Goal: Obtain resource: Download file/media

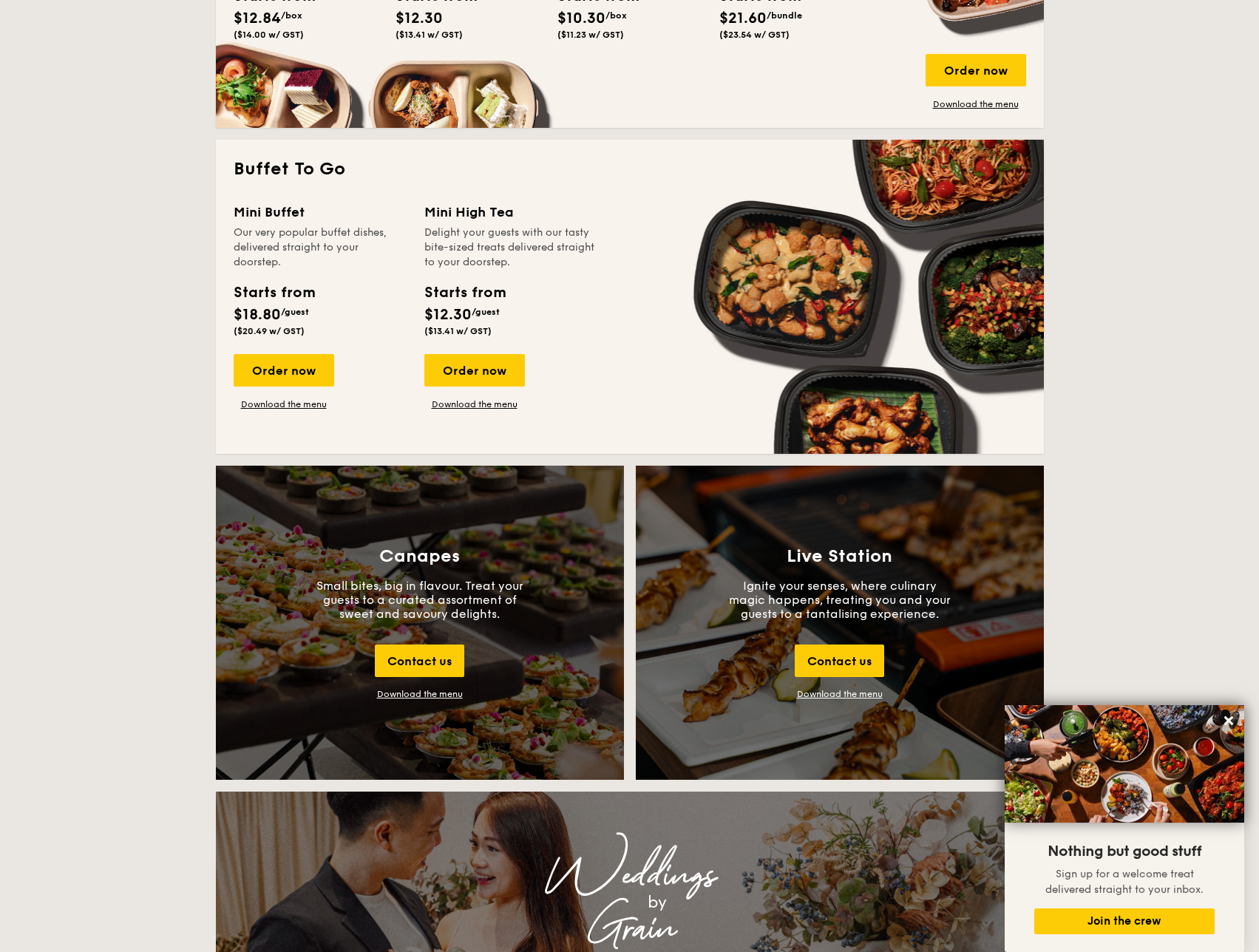
scroll to position [1257, 0]
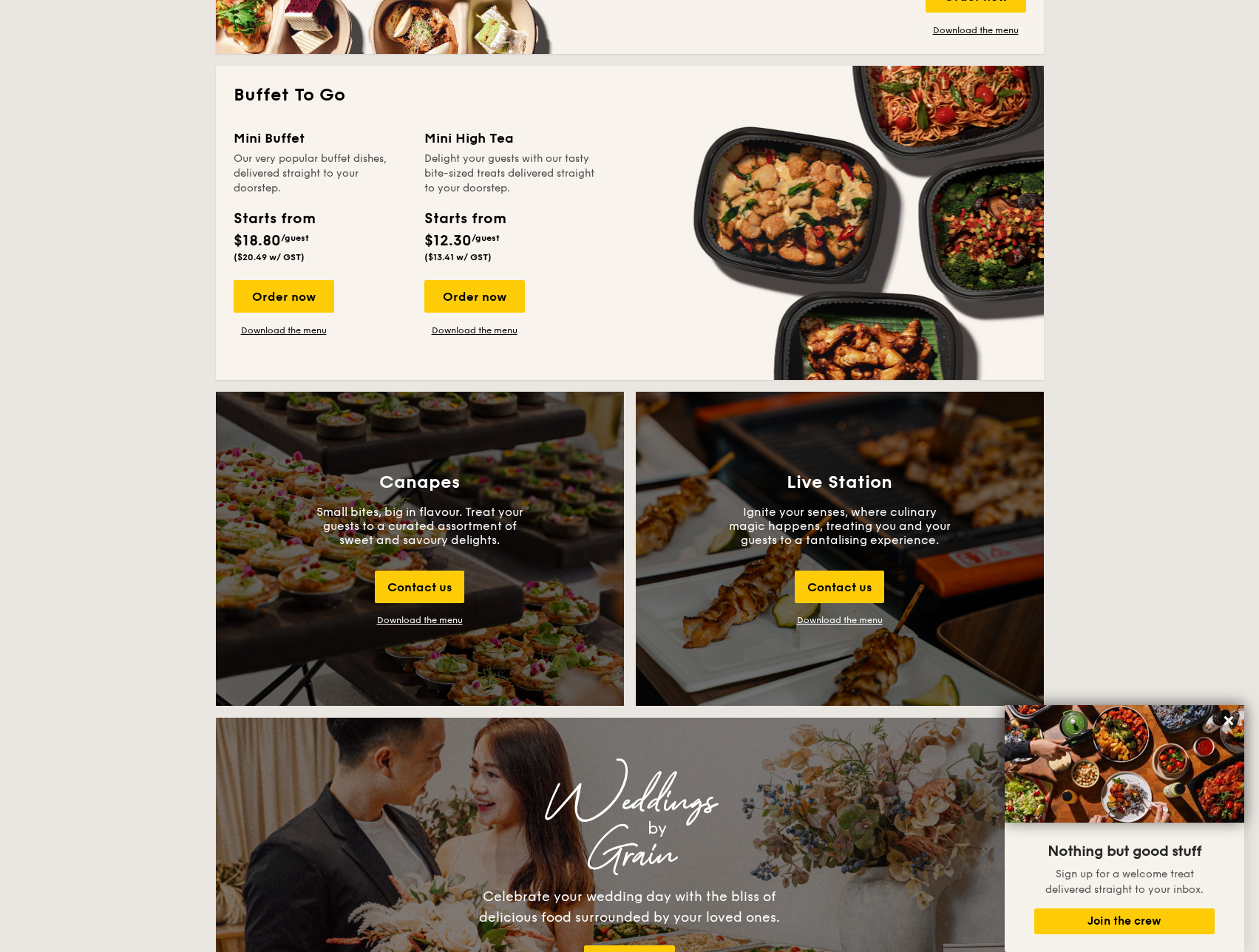
click at [413, 616] on div "Download the menu" at bounding box center [419, 619] width 86 height 10
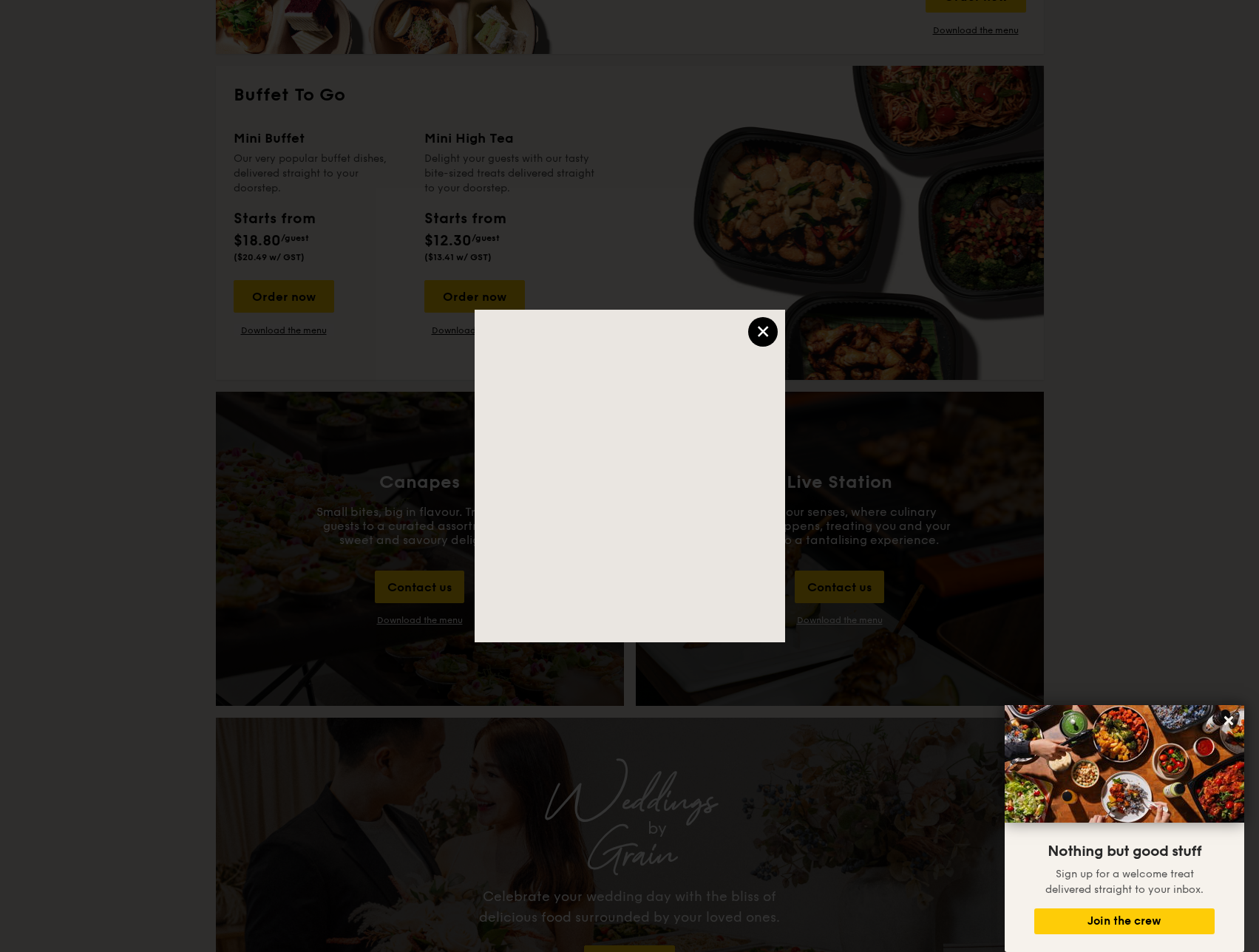
click at [769, 322] on div "×" at bounding box center [762, 332] width 30 height 30
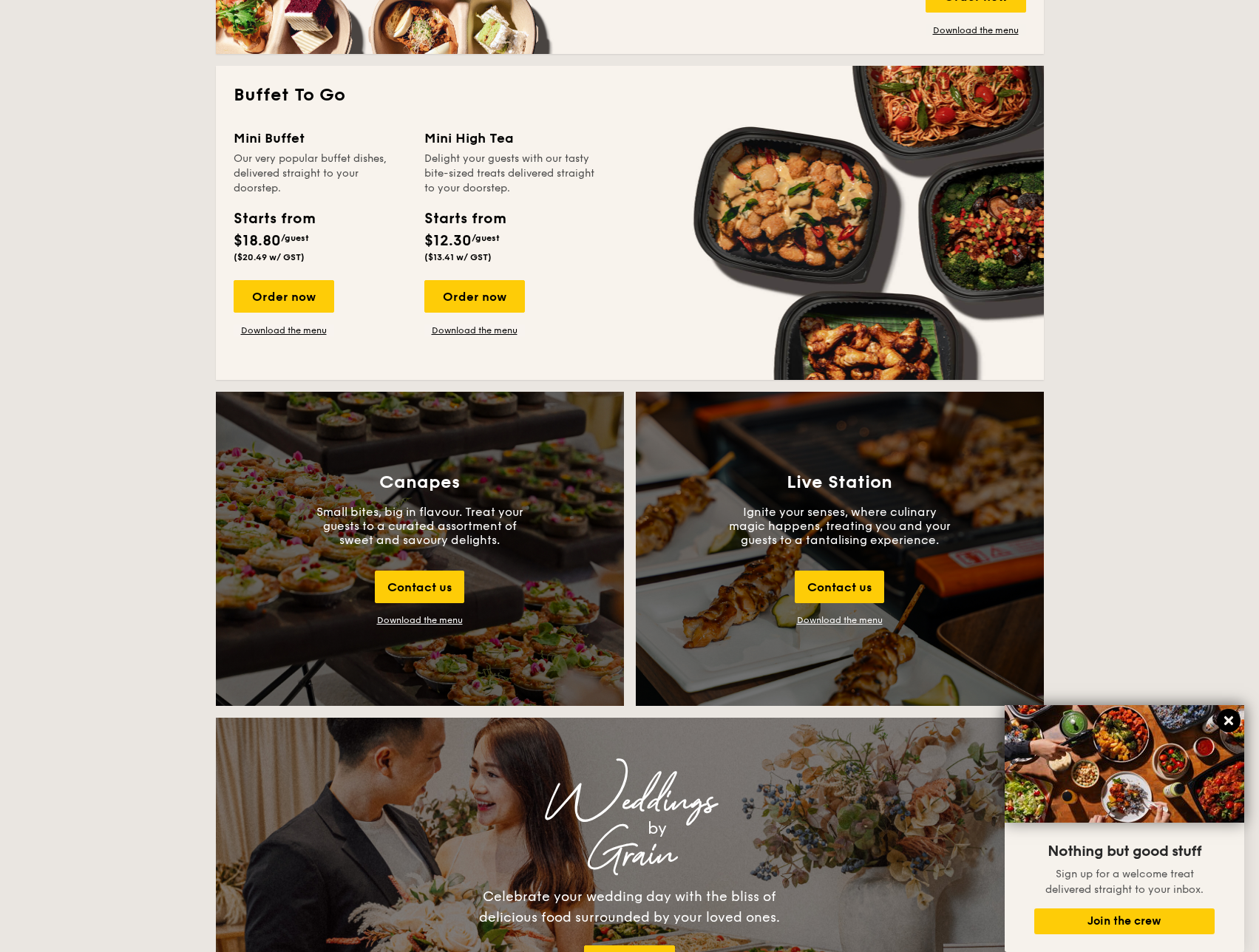
click at [1229, 720] on icon at bounding box center [1228, 720] width 9 height 9
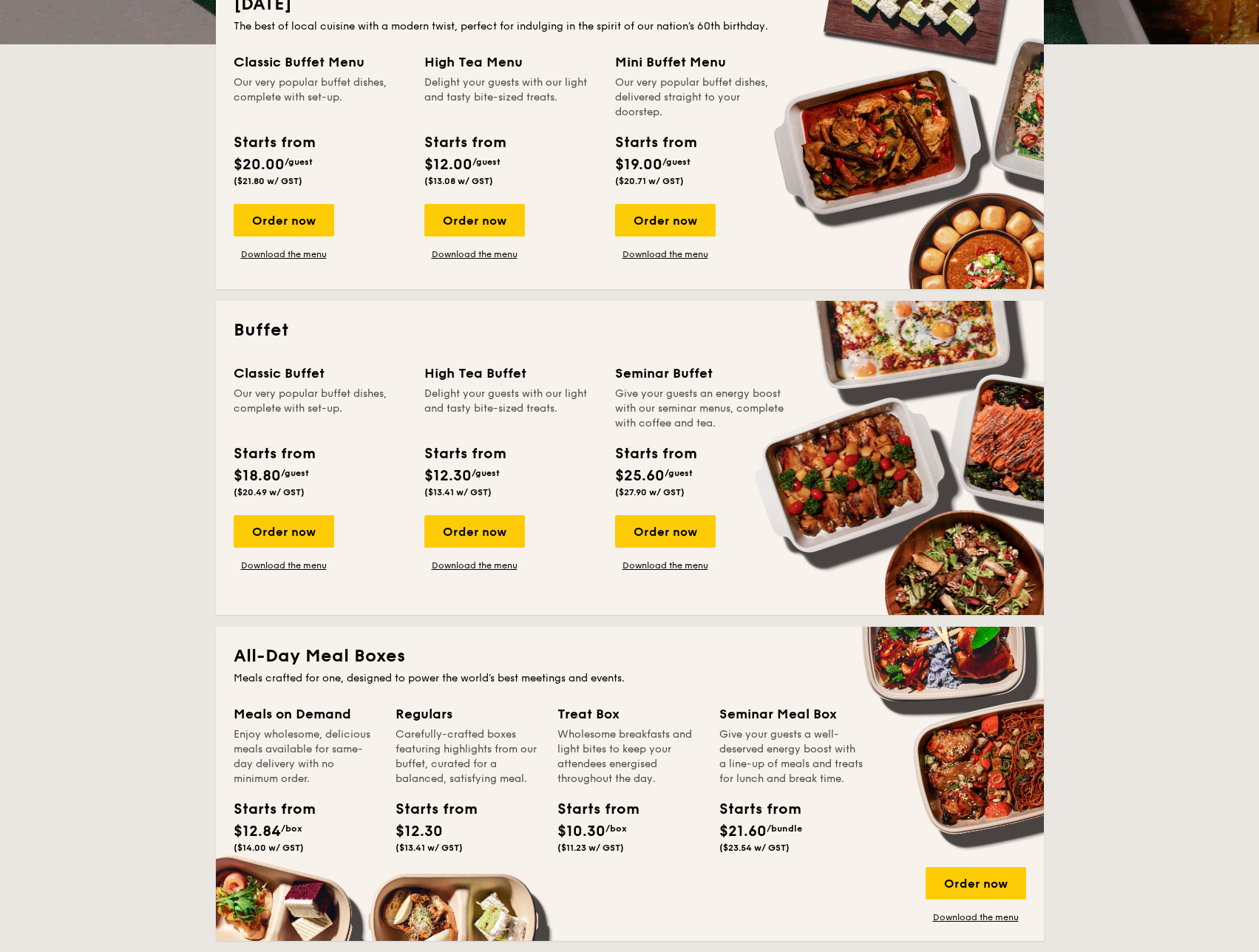
scroll to position [0, 0]
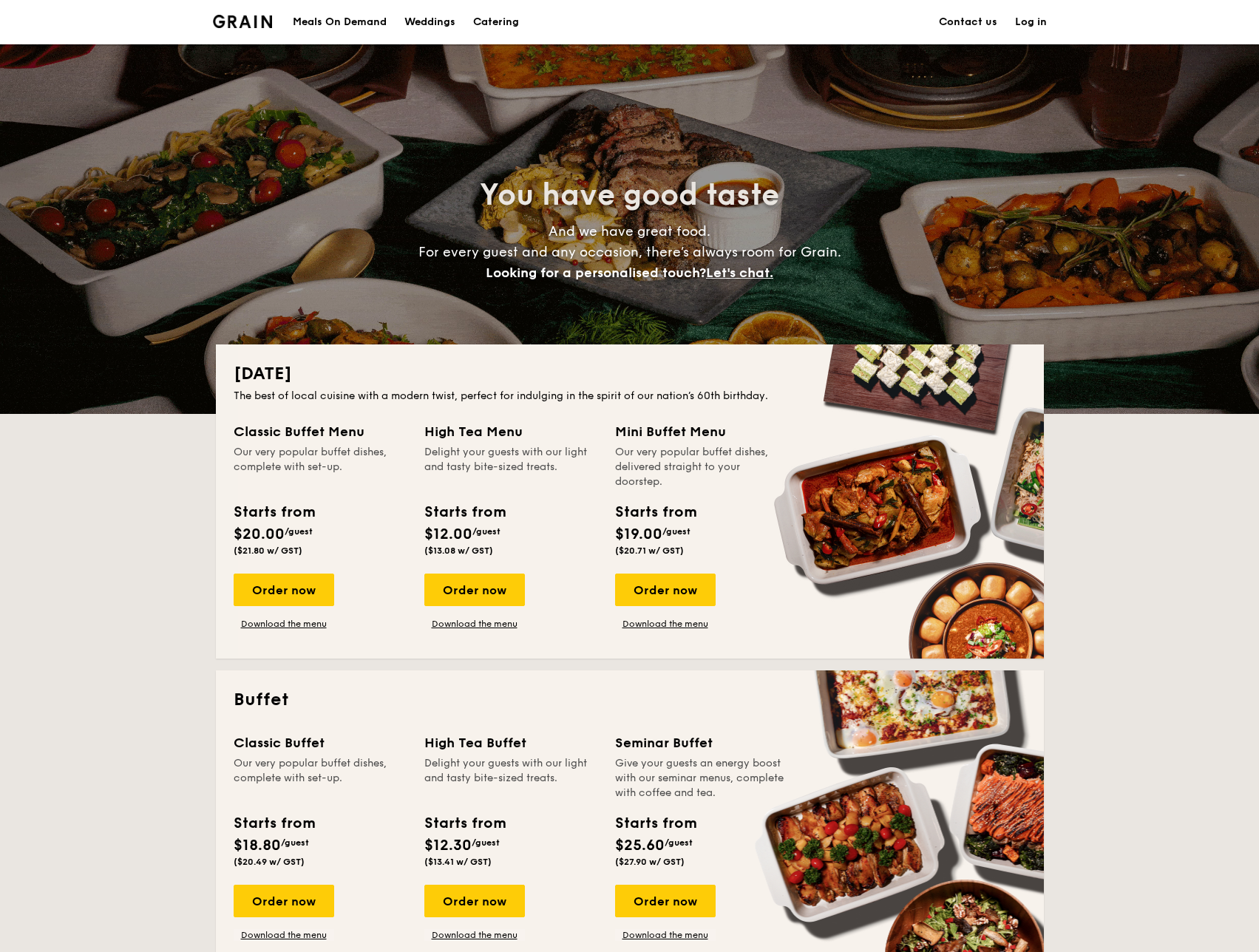
click at [491, 19] on h1 "Catering" at bounding box center [495, 22] width 46 height 44
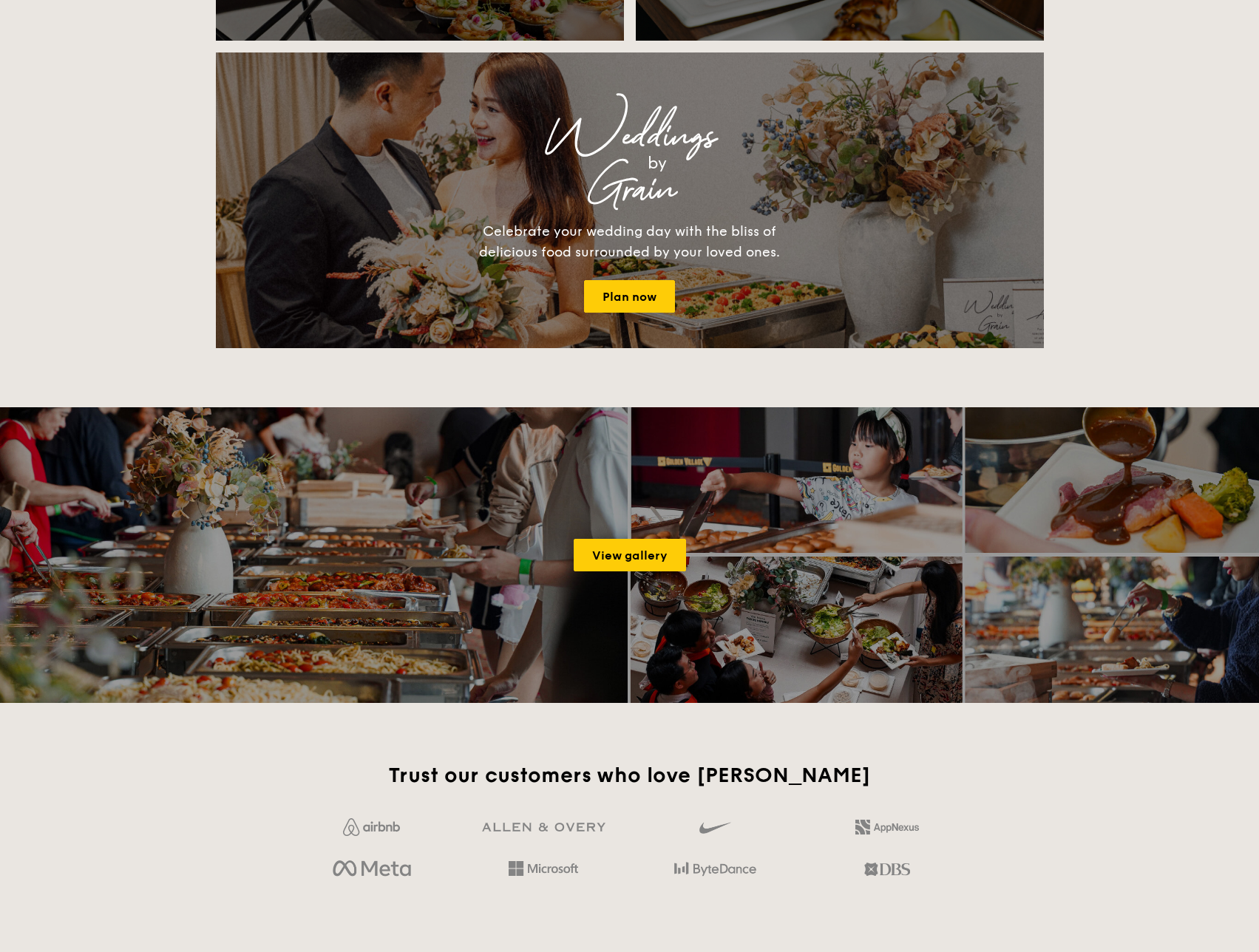
scroll to position [1995, 0]
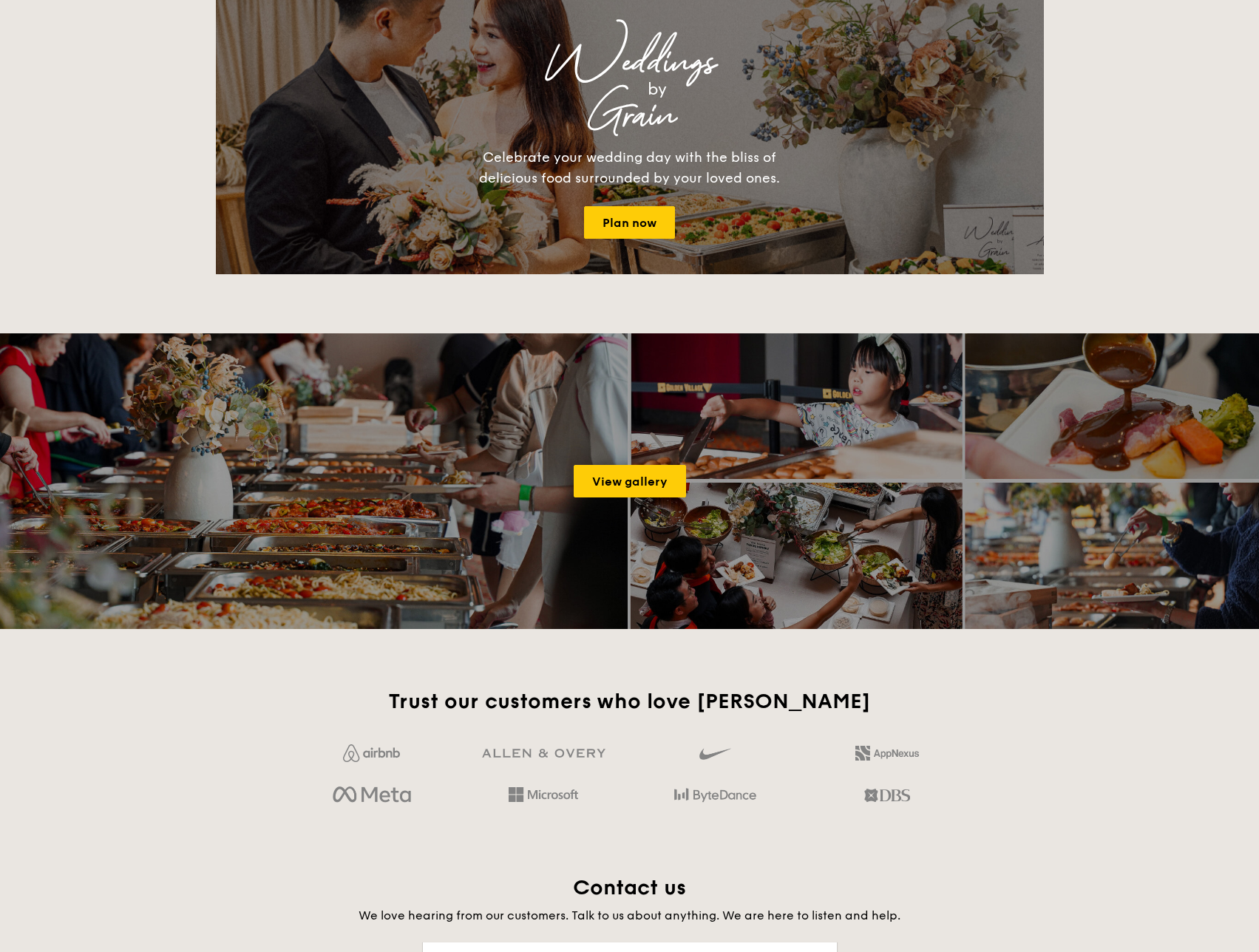
click at [623, 458] on div "View gallery" at bounding box center [629, 481] width 1259 height 296
click at [623, 471] on link "View gallery" at bounding box center [630, 481] width 112 height 33
